Goal: Task Accomplishment & Management: Use online tool/utility

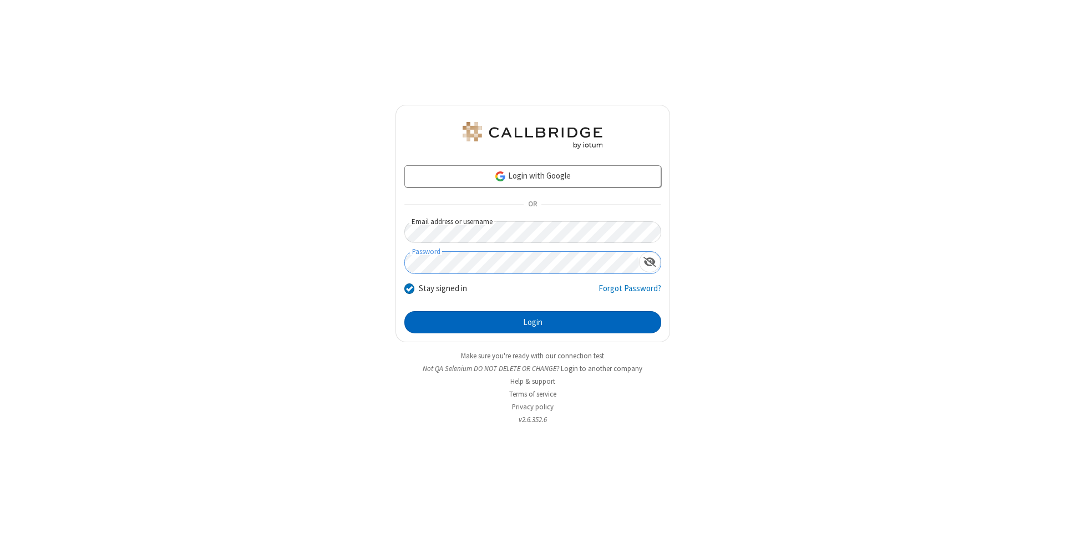
click at [533, 322] on button "Login" at bounding box center [532, 322] width 257 height 22
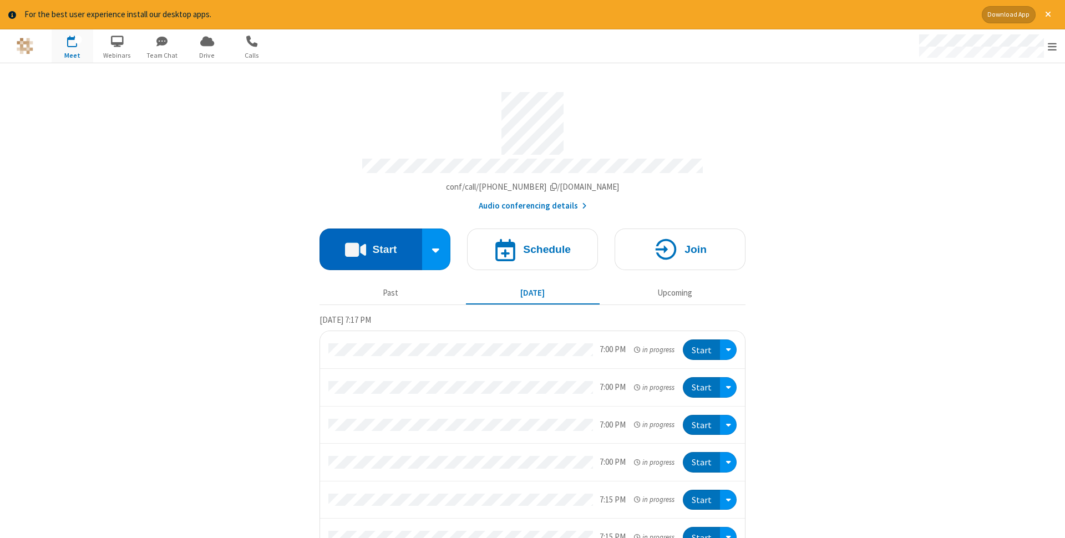
click at [371, 246] on button "Start" at bounding box center [371, 250] width 103 height 42
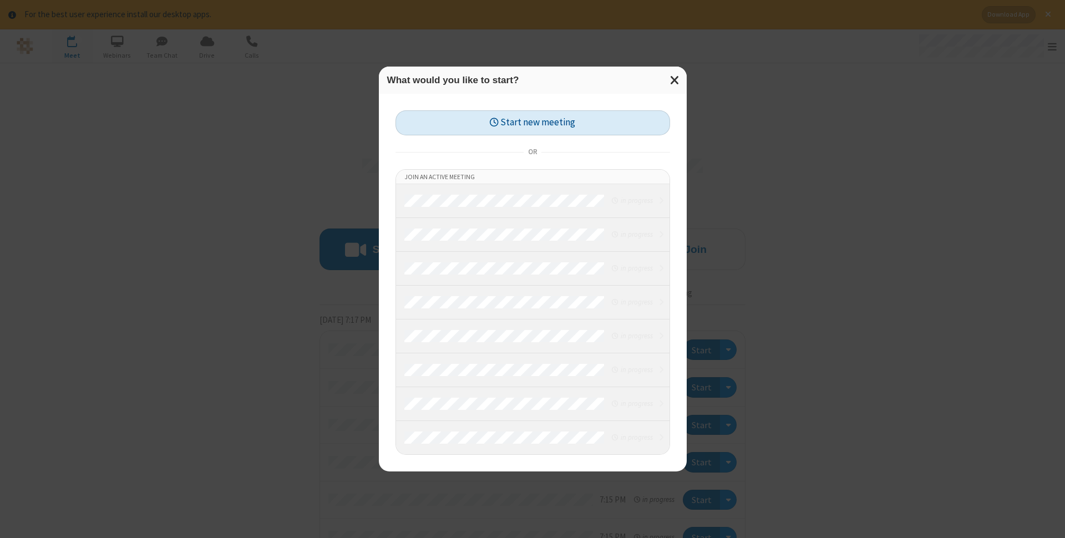
click at [533, 123] on button "Start new meeting" at bounding box center [533, 122] width 275 height 25
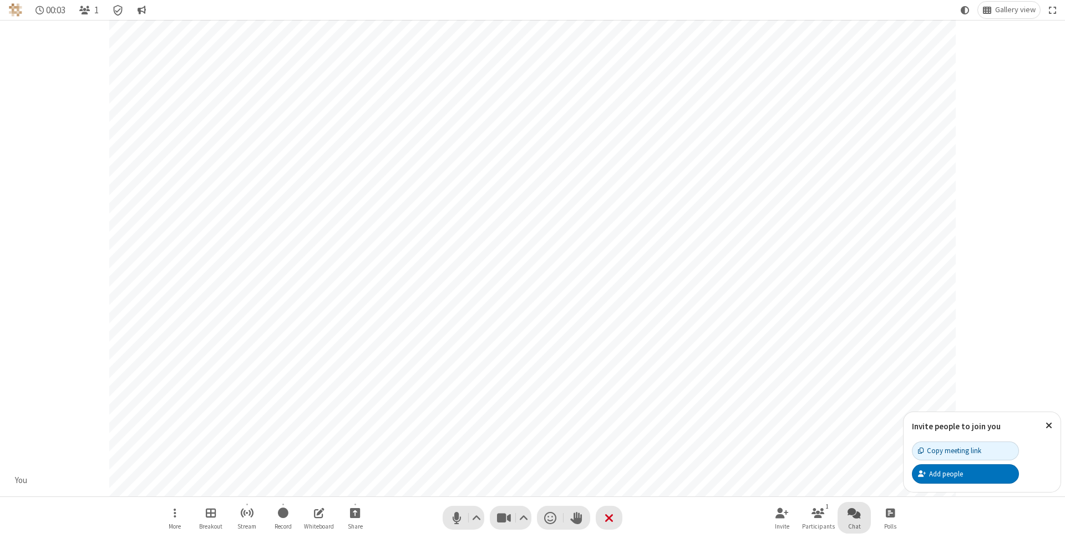
click at [854, 513] on span "Open chat" at bounding box center [854, 513] width 13 height 14
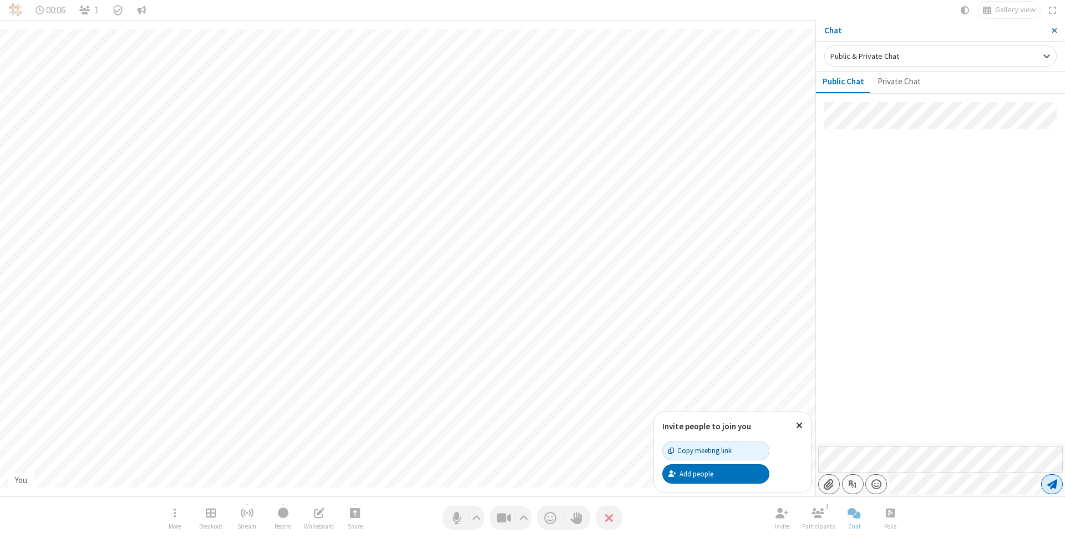
click at [1052, 484] on span "Send message" at bounding box center [1052, 484] width 10 height 11
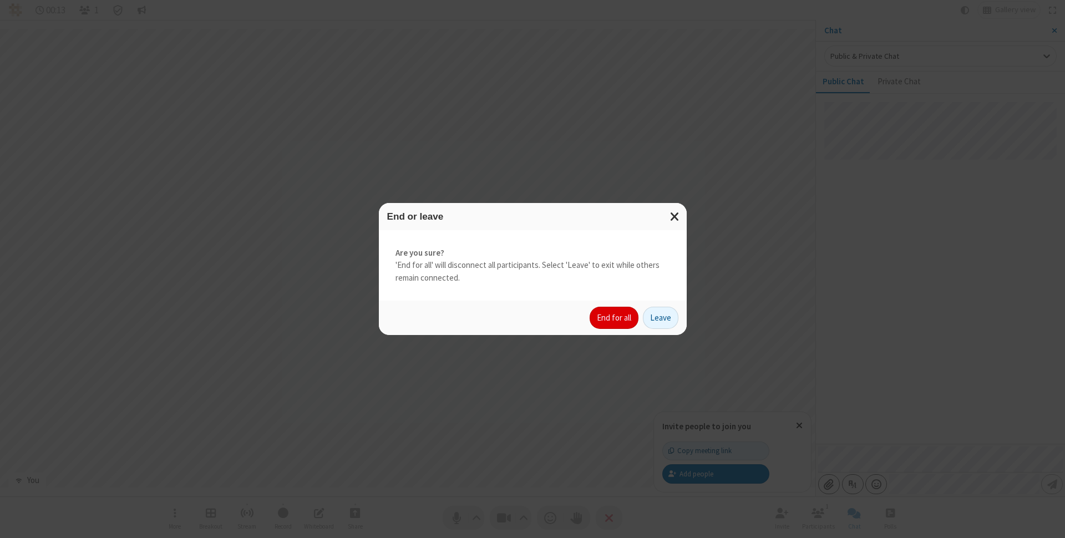
click at [615, 318] on button "End for all" at bounding box center [614, 318] width 49 height 22
